Goal: Task Accomplishment & Management: Use online tool/utility

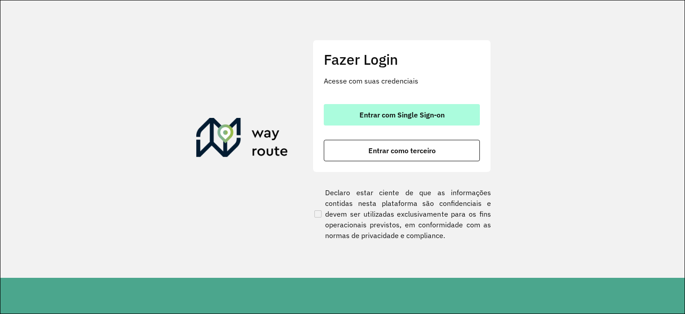
click at [375, 111] on span "Entrar com Single Sign-on" at bounding box center [402, 114] width 85 height 7
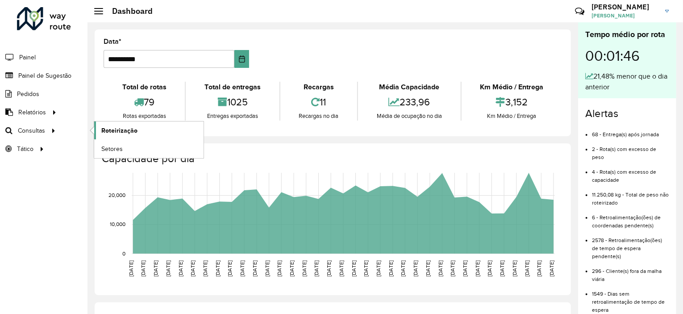
click at [111, 130] on span "Roteirização" at bounding box center [119, 130] width 36 height 9
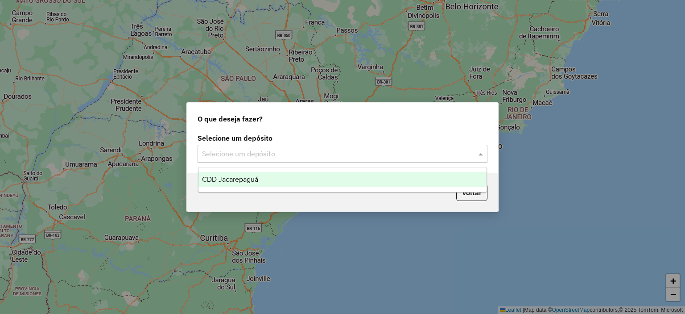
click at [302, 153] on input "text" at bounding box center [333, 154] width 263 height 11
click at [269, 178] on div "CDD Jacarepaguá" at bounding box center [343, 179] width 289 height 15
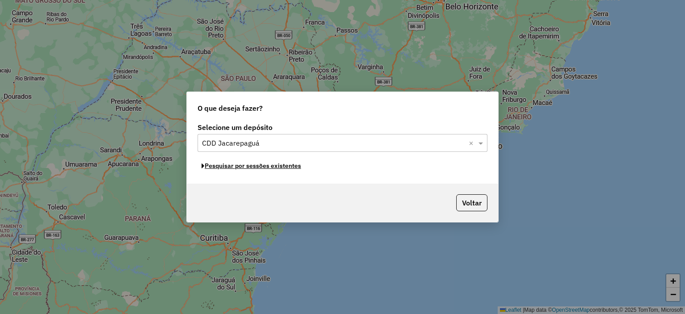
click at [283, 167] on button "Pesquisar por sessões existentes" at bounding box center [252, 166] width 108 height 14
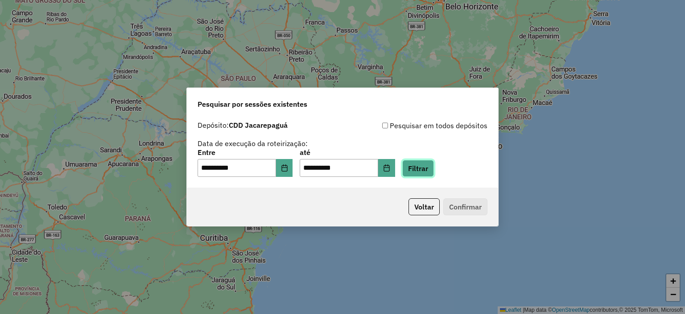
click at [434, 163] on button "Filtrar" at bounding box center [418, 168] width 32 height 17
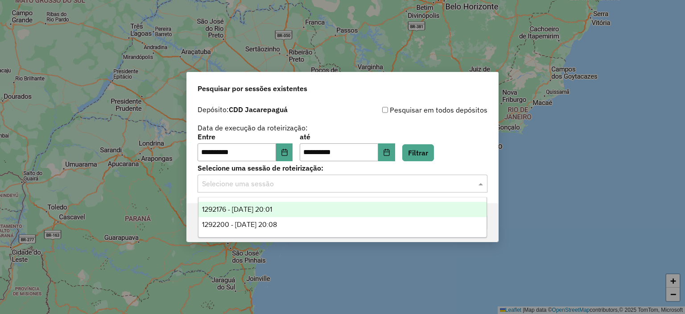
click at [432, 182] on input "text" at bounding box center [333, 183] width 263 height 11
click at [294, 210] on div "1292176 - 10/10/2025 20:01" at bounding box center [343, 209] width 289 height 15
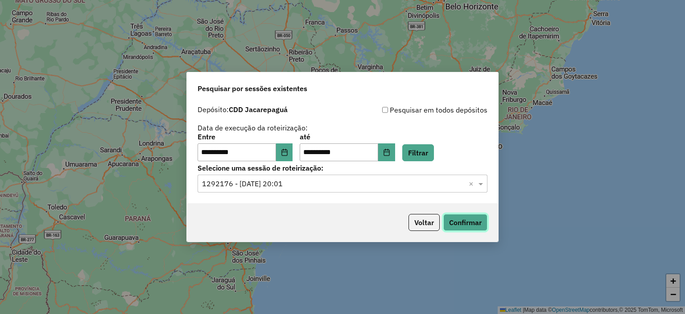
click at [468, 218] on button "Confirmar" at bounding box center [465, 222] width 44 height 17
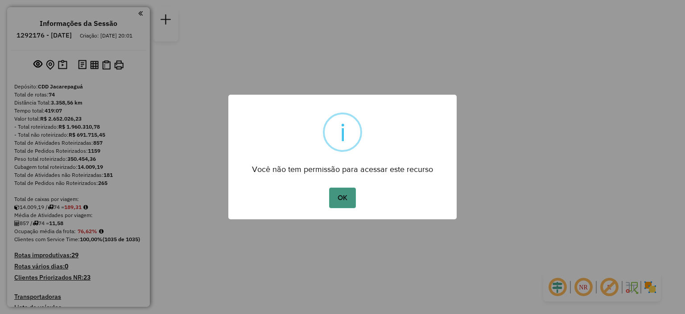
click at [344, 200] on button "OK" at bounding box center [342, 197] width 26 height 21
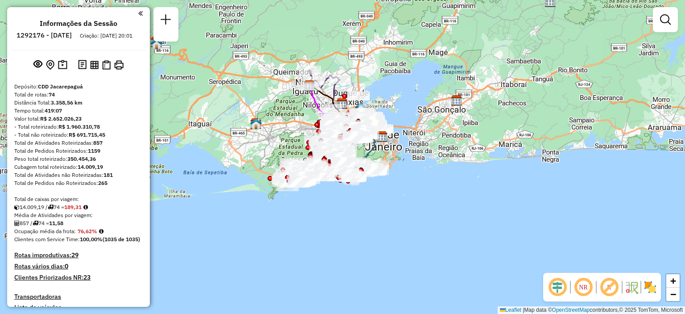
click at [584, 290] on em at bounding box center [583, 286] width 21 height 21
click at [339, 152] on img at bounding box center [343, 157] width 12 height 12
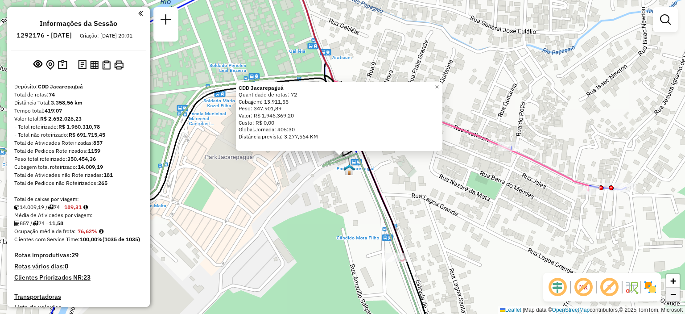
click at [673, 290] on span "−" at bounding box center [674, 293] width 6 height 11
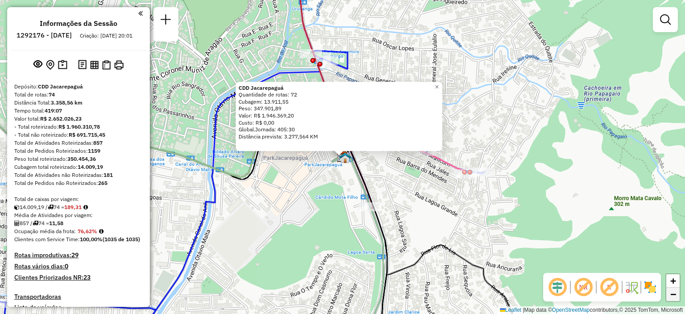
click at [673, 290] on span "−" at bounding box center [674, 293] width 6 height 11
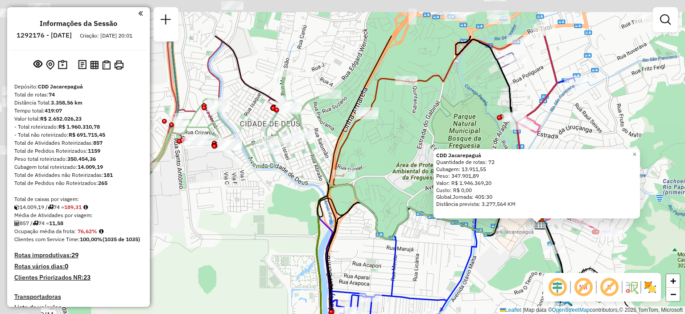
drag, startPoint x: 257, startPoint y: 202, endPoint x: 455, endPoint y: 269, distance: 209.2
click at [455, 269] on div "CDD Jacarepaguá Quantidade de rotas: 72 Cubagem: 13.911,55 Peso: 347.901,89 Val…" at bounding box center [342, 157] width 685 height 314
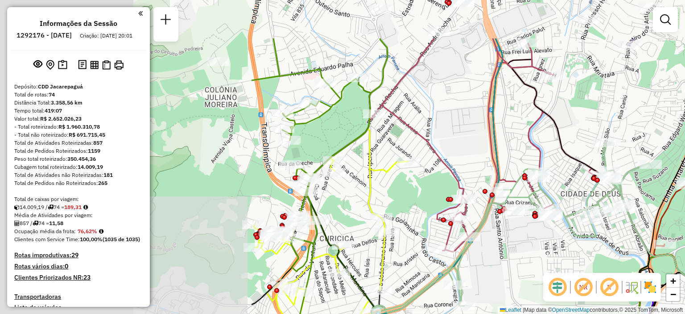
drag, startPoint x: 220, startPoint y: 193, endPoint x: 540, endPoint y: 263, distance: 327.9
click at [540, 263] on div "CDD Jacarepaguá Quantidade de rotas: 72 Cubagem: 13.911,55 Peso: 347.901,89 Val…" at bounding box center [342, 157] width 685 height 314
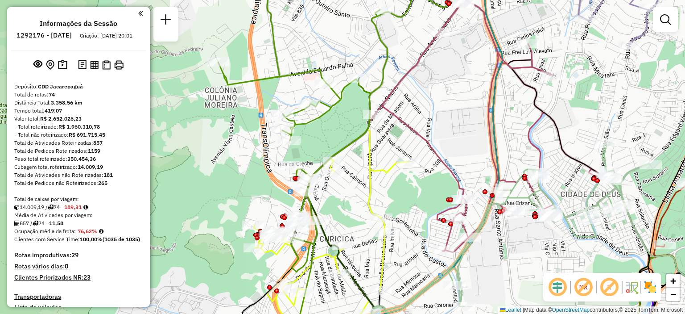
click at [269, 212] on div "CDD Jacarepaguá Quantidade de rotas: 72 Cubagem: 13.911,55 Peso: 347.901,89 Val…" at bounding box center [342, 157] width 685 height 314
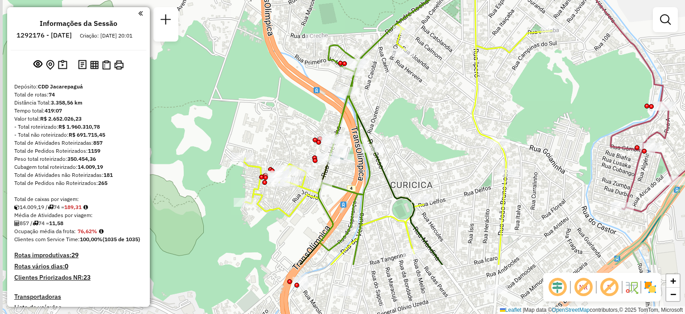
drag, startPoint x: 275, startPoint y: 233, endPoint x: 279, endPoint y: 152, distance: 80.9
click at [279, 152] on div "Janela de atendimento Grade de atendimento Capacidade Transportadoras Veículos …" at bounding box center [342, 157] width 685 height 314
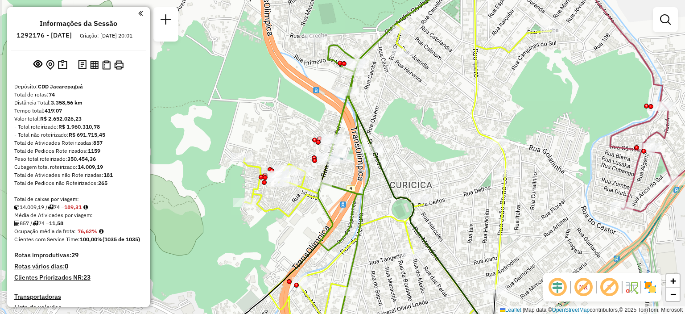
click at [279, 152] on div "Janela de atendimento Grade de atendimento Capacidade Transportadoras Veículos …" at bounding box center [342, 157] width 685 height 314
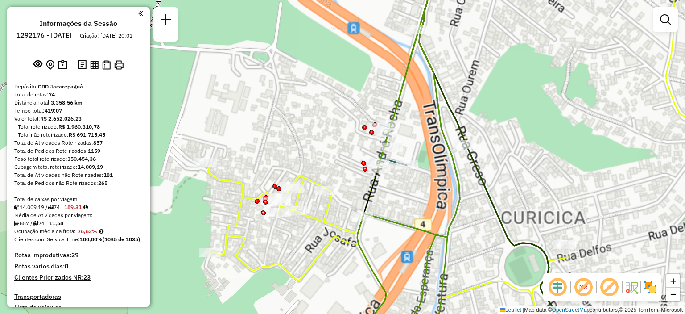
click at [279, 152] on div "Janela de atendimento Grade de atendimento Capacidade Transportadoras Veículos …" at bounding box center [342, 157] width 685 height 314
